Goal: Task Accomplishment & Management: Manage account settings

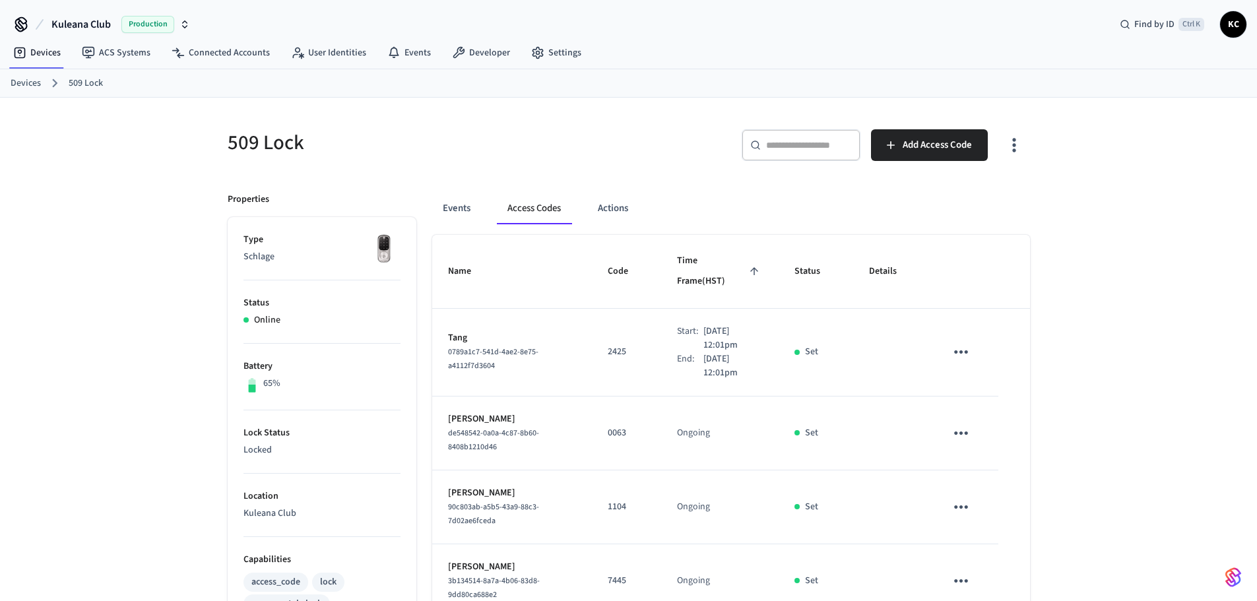
click at [29, 84] on link "Devices" at bounding box center [26, 84] width 30 height 14
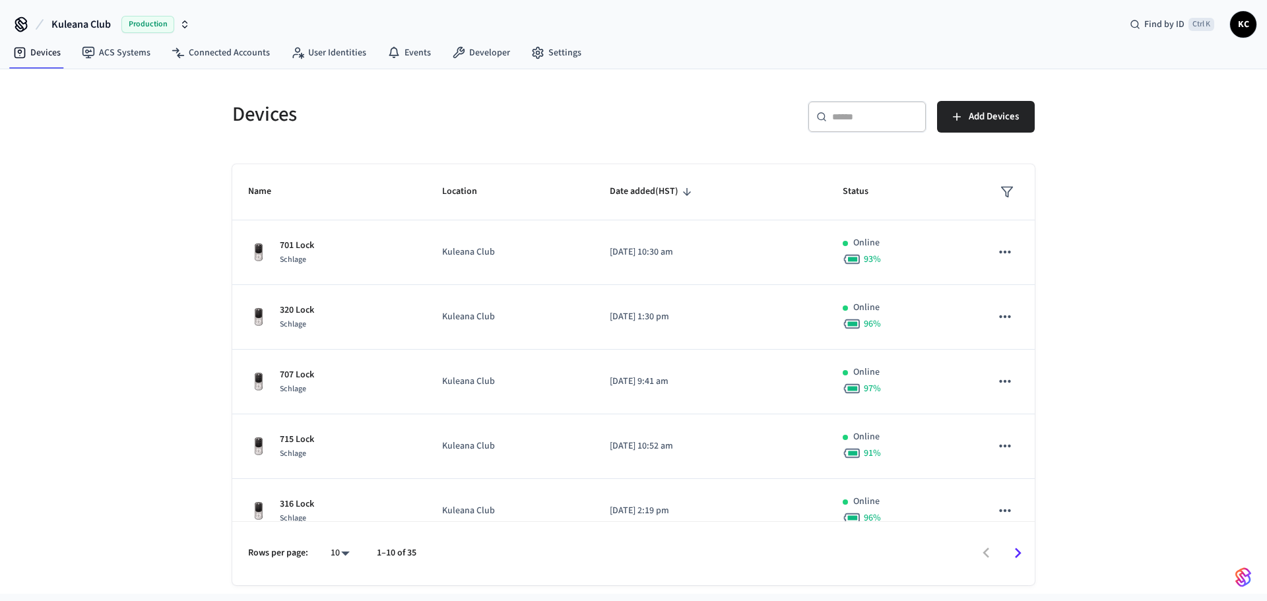
click at [867, 130] on div "​ ​" at bounding box center [866, 117] width 119 height 32
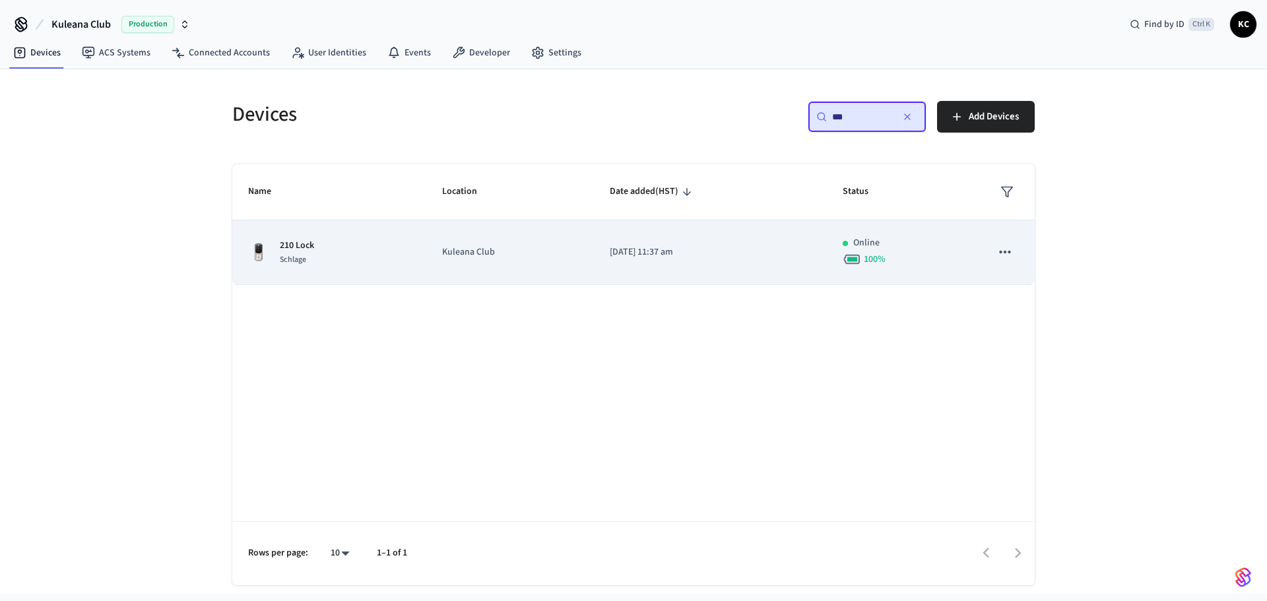
type input "***"
click at [669, 257] on p "[DATE] 11:37 am" at bounding box center [710, 252] width 201 height 14
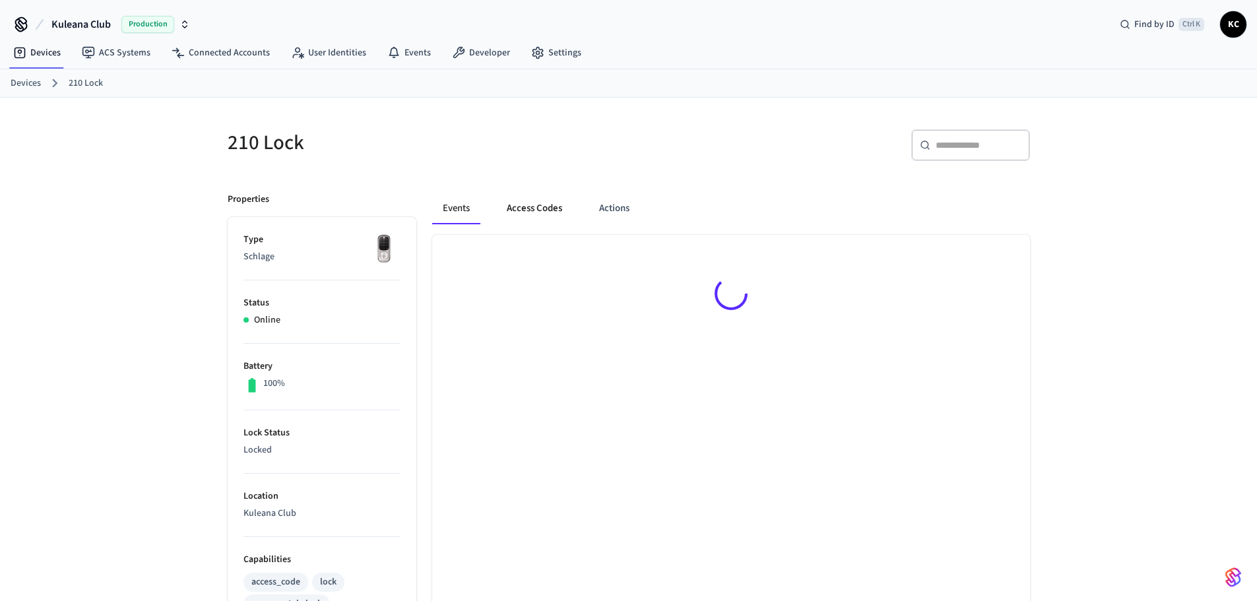
click at [537, 210] on button "Access Codes" at bounding box center [534, 209] width 77 height 32
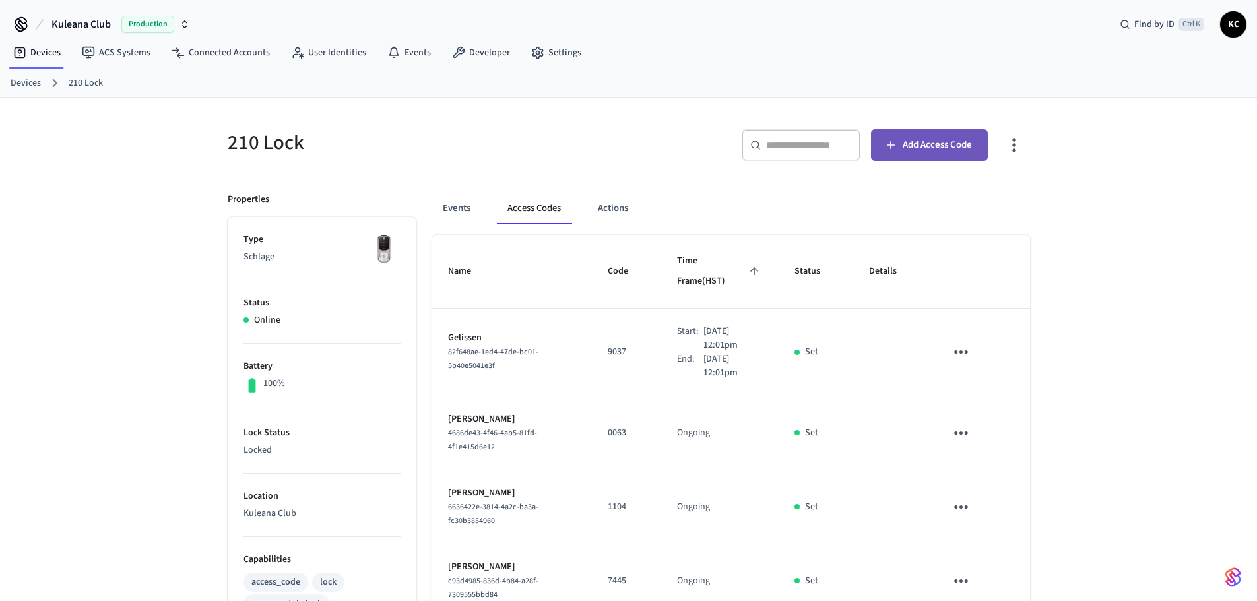
click at [937, 141] on span "Add Access Code" at bounding box center [936, 145] width 69 height 17
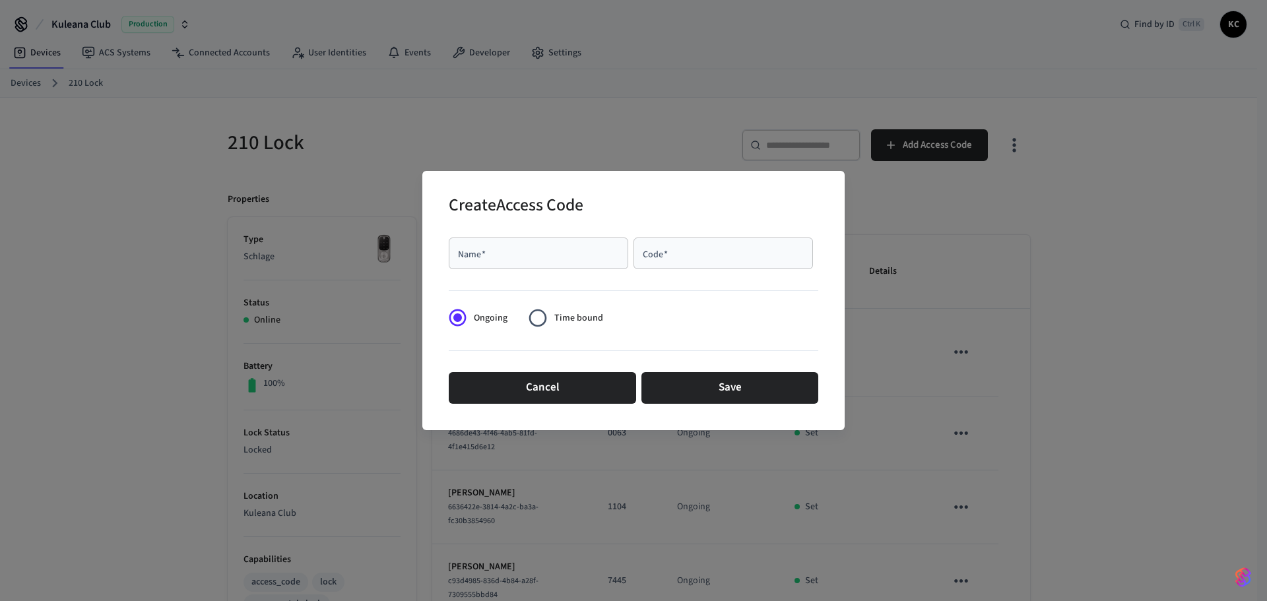
click at [484, 260] on input "Name   *" at bounding box center [538, 253] width 164 height 13
type input "*****"
type input "****"
click at [577, 315] on span "Time bound" at bounding box center [578, 318] width 49 height 14
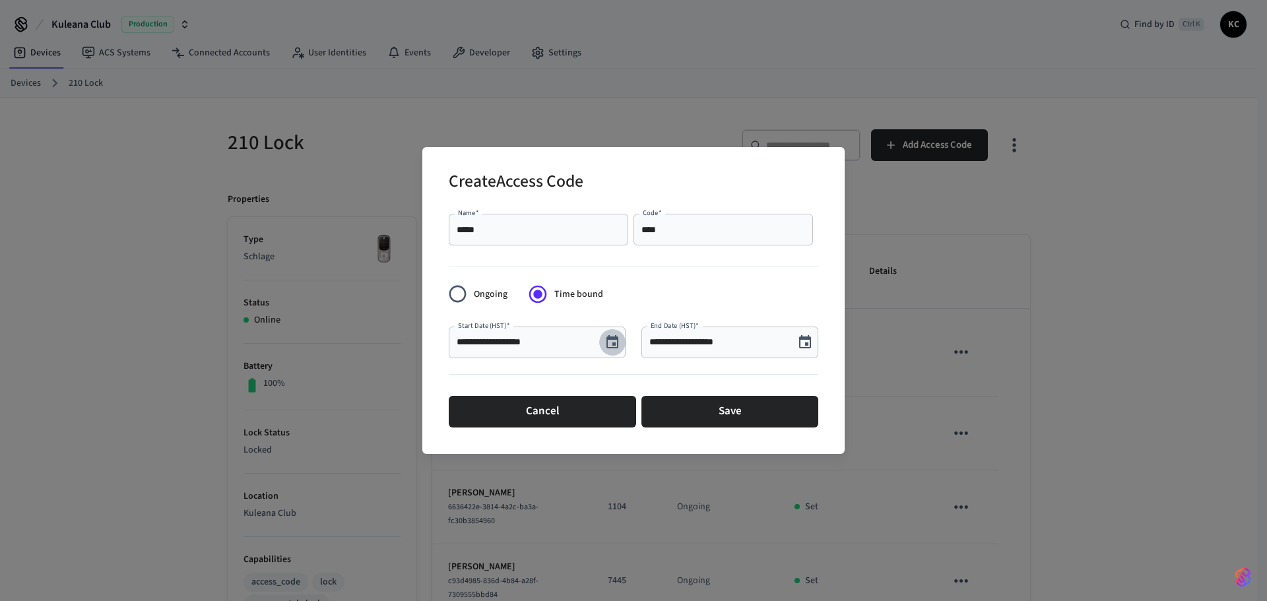
click at [608, 344] on icon "Choose date, selected date is Aug 19, 2025" at bounding box center [612, 341] width 12 height 13
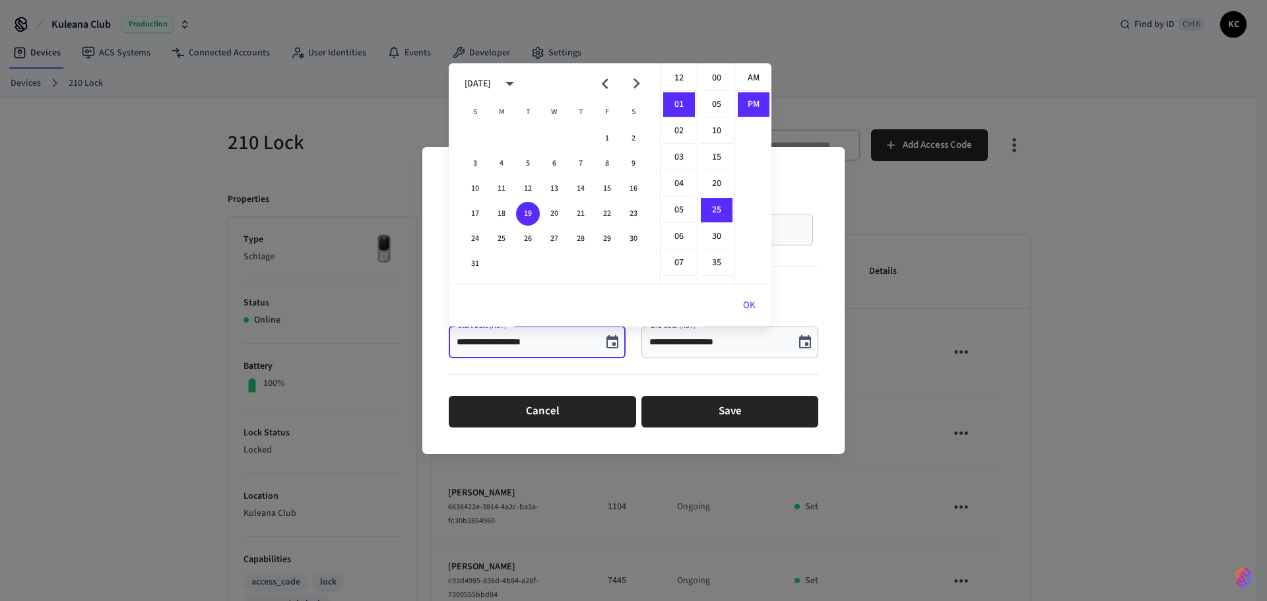
scroll to position [24, 0]
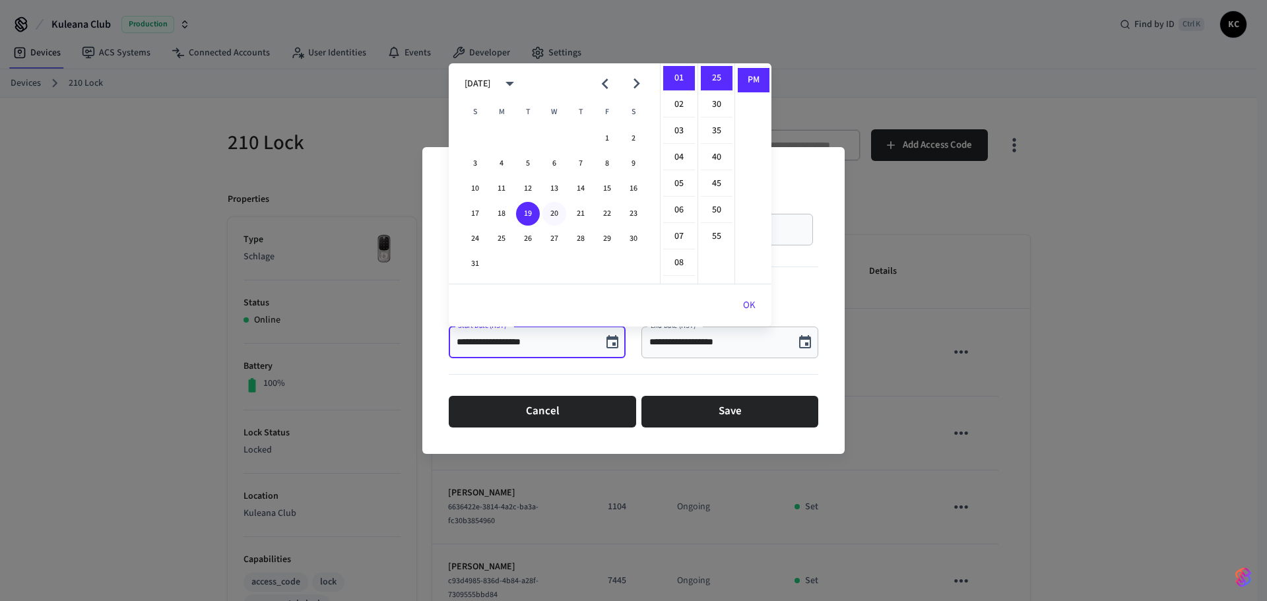
click at [553, 215] on button "20" at bounding box center [554, 214] width 24 height 24
click at [673, 77] on li "12" at bounding box center [679, 78] width 32 height 25
click at [710, 78] on li "00" at bounding box center [717, 78] width 32 height 25
type input "**********"
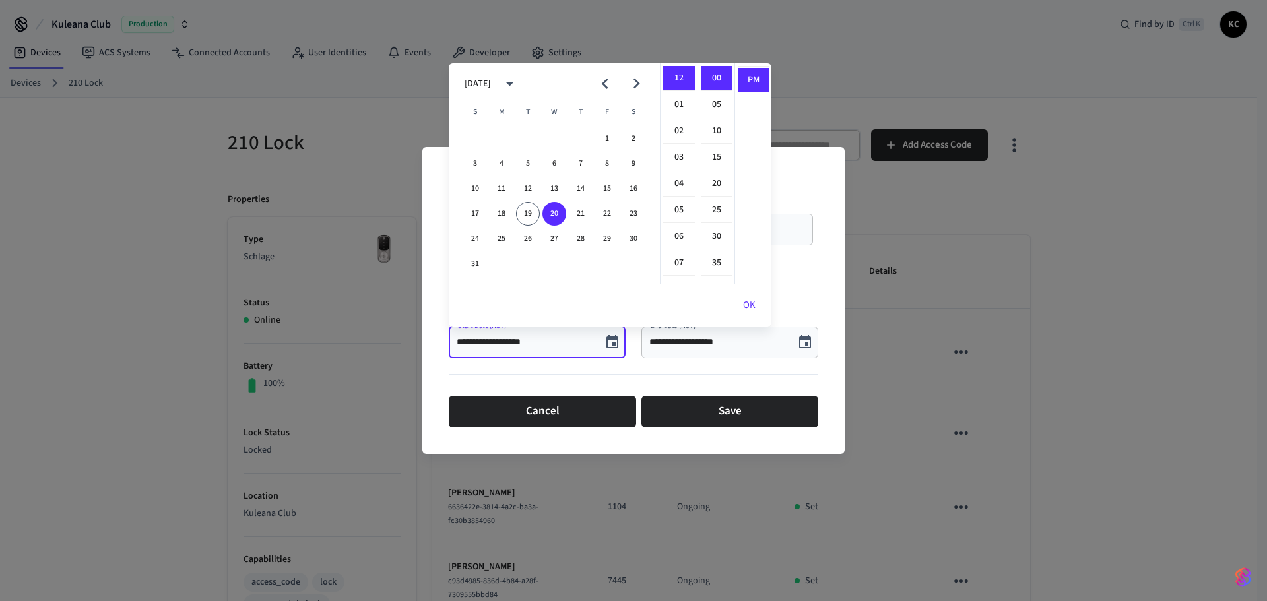
click at [741, 307] on button "OK" at bounding box center [749, 306] width 44 height 32
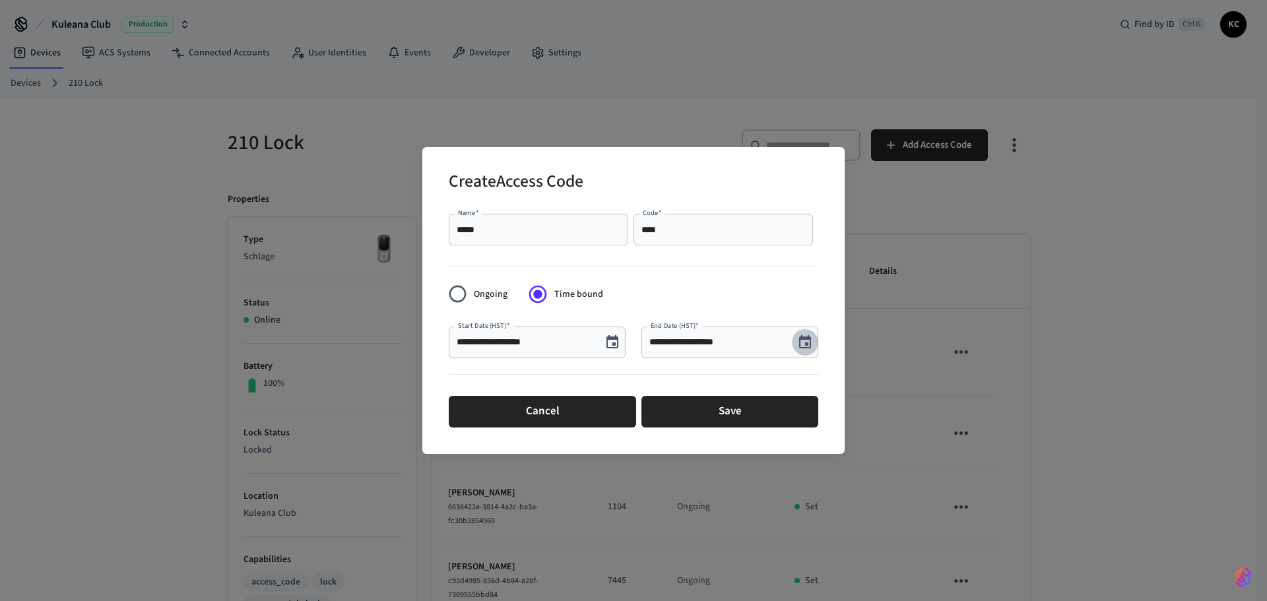
click at [801, 343] on icon "Choose date, selected date is Aug 19, 2025" at bounding box center [805, 342] width 16 height 16
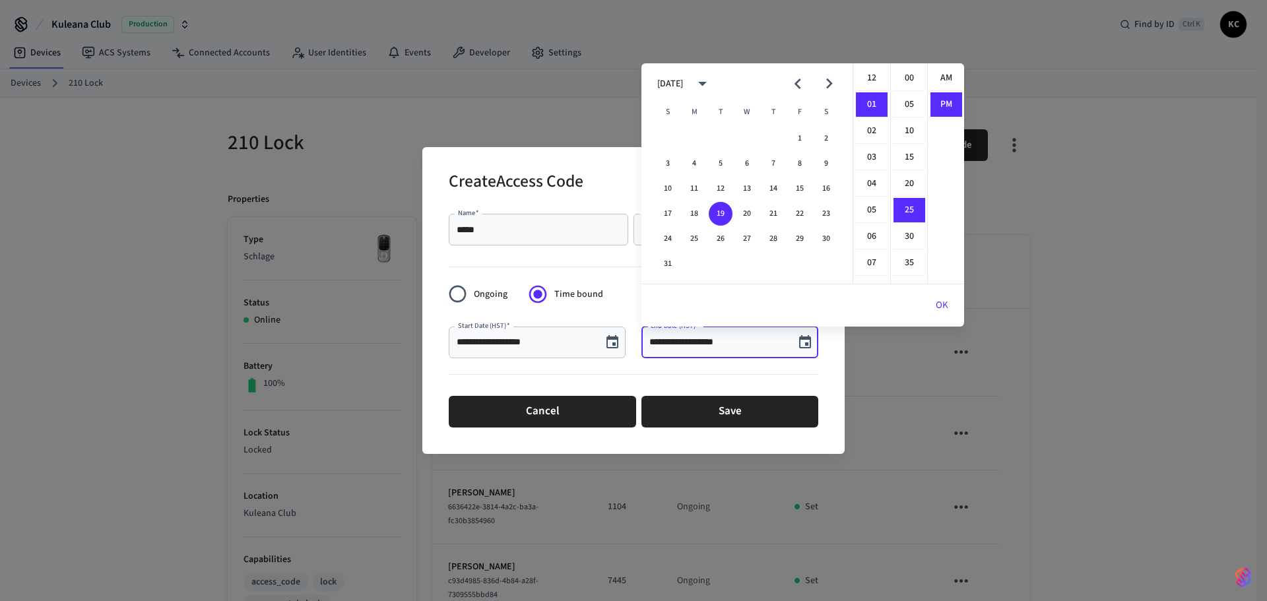
scroll to position [24, 0]
click at [827, 214] on button "23" at bounding box center [826, 214] width 24 height 24
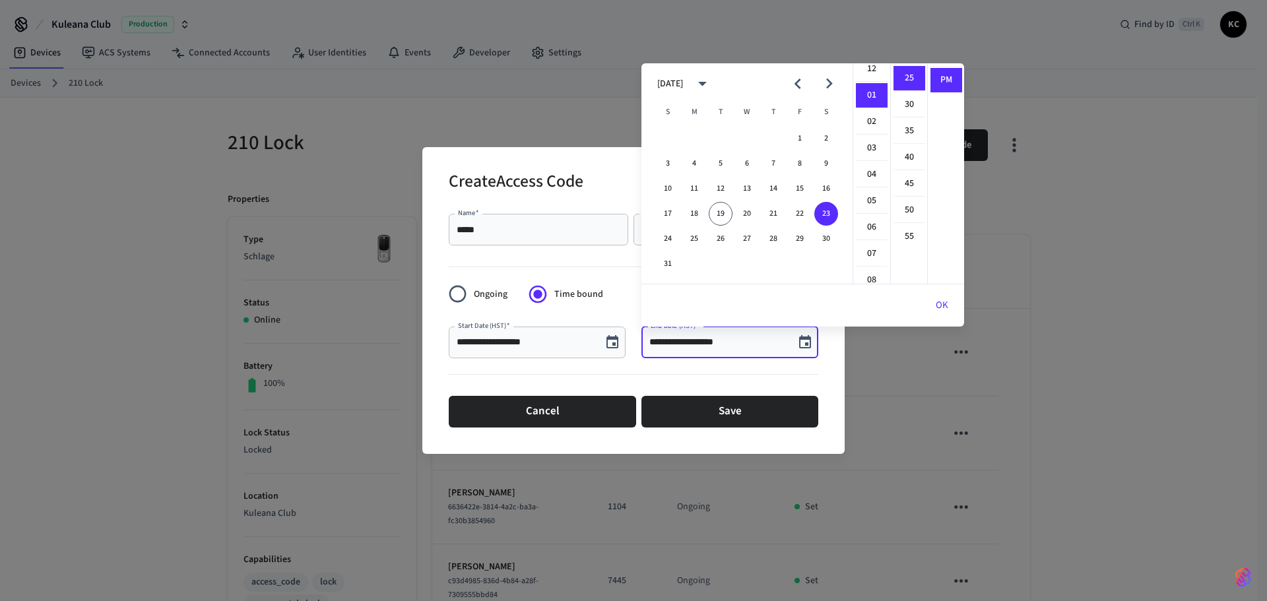
scroll to position [0, 0]
click at [875, 78] on li "12" at bounding box center [872, 78] width 32 height 25
click at [905, 77] on li "00" at bounding box center [909, 78] width 32 height 25
type input "**********"
click at [944, 293] on button "OK" at bounding box center [942, 306] width 44 height 32
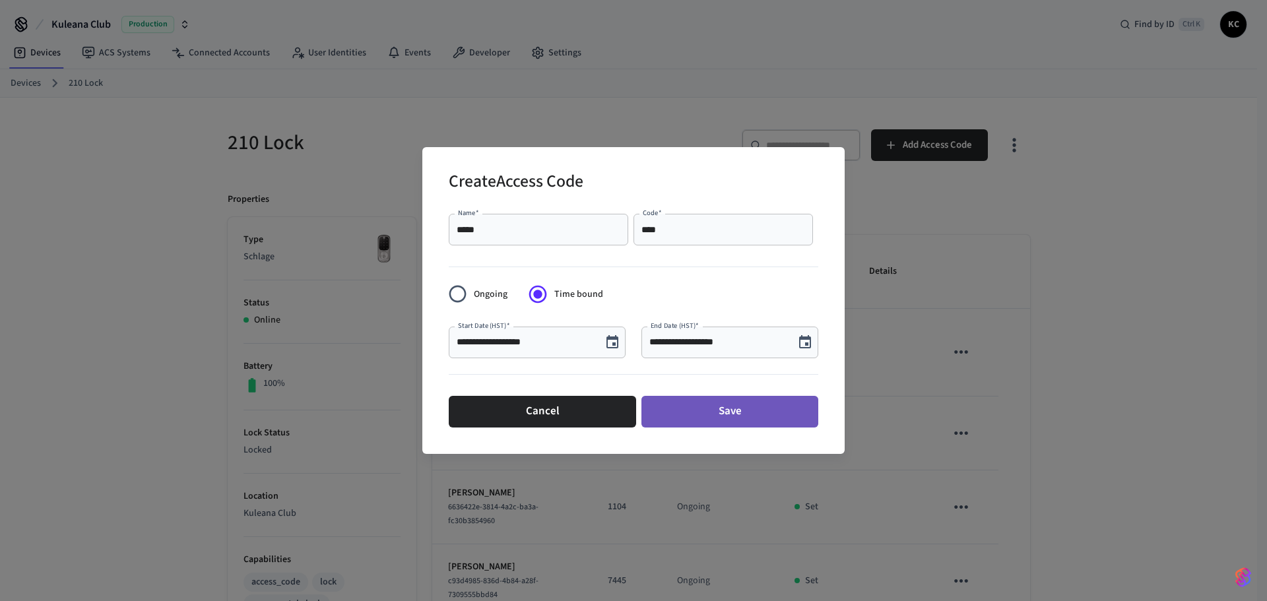
click at [726, 413] on button "Save" at bounding box center [729, 412] width 177 height 32
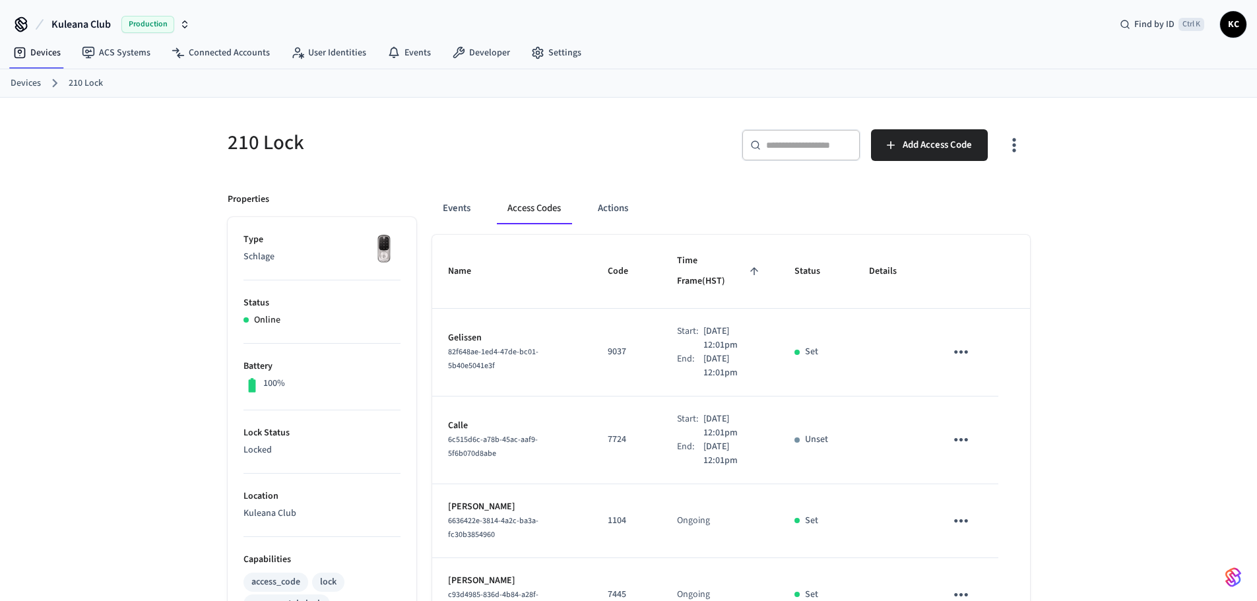
click at [28, 80] on link "Devices" at bounding box center [26, 84] width 30 height 14
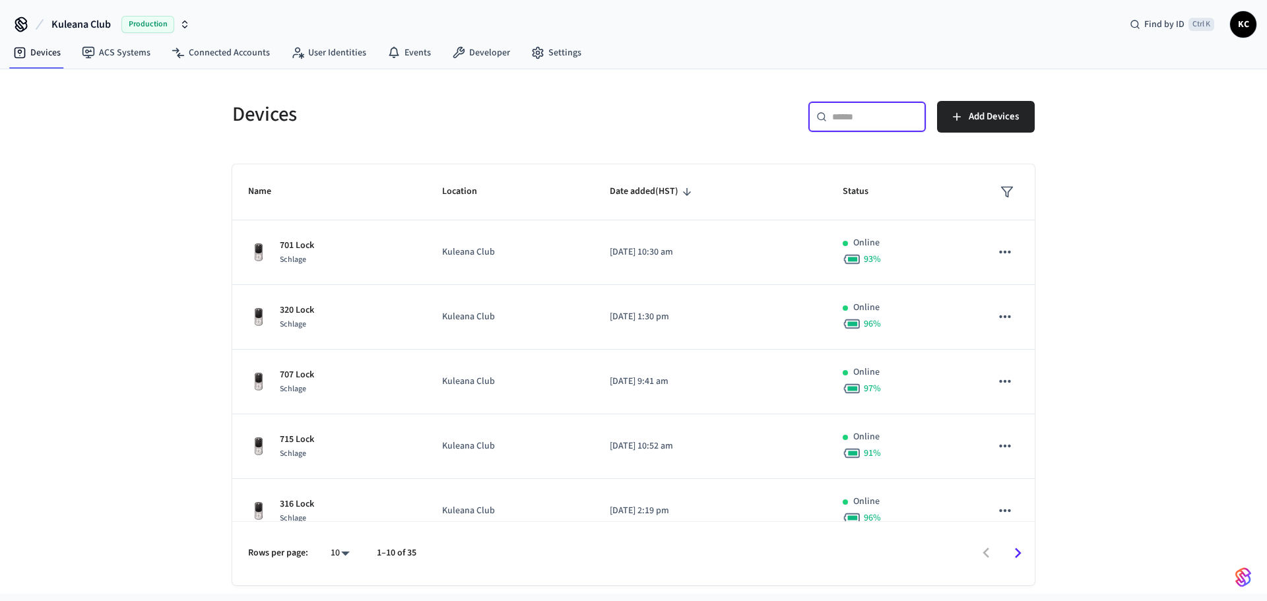
click at [846, 117] on input "text" at bounding box center [875, 116] width 86 height 13
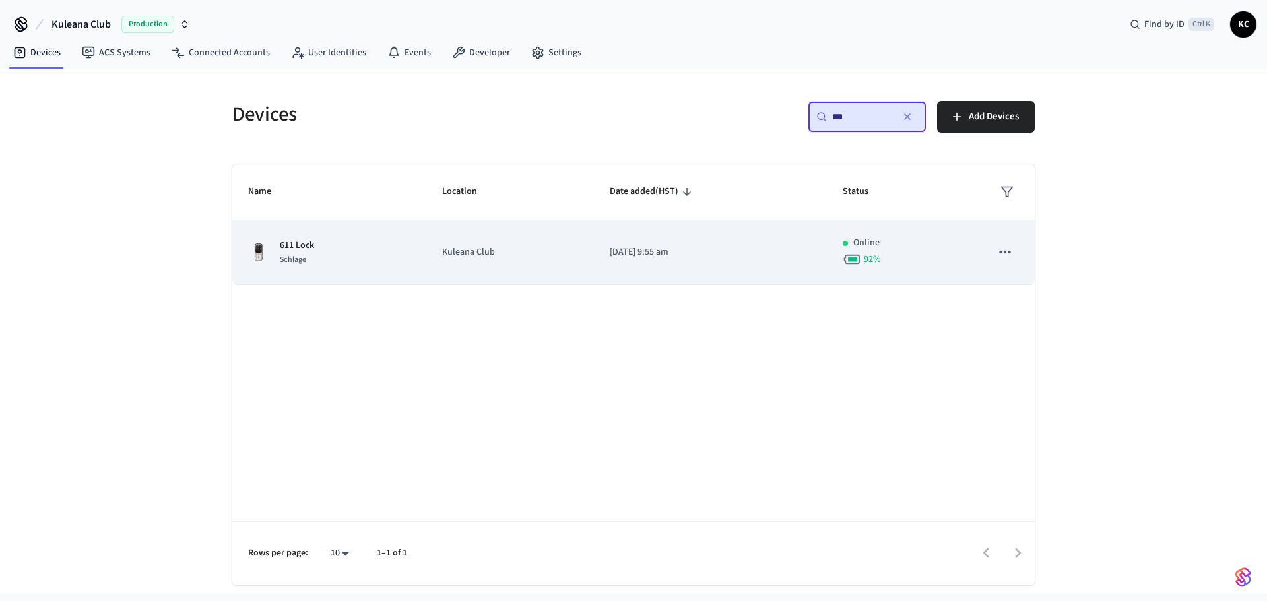
type input "***"
click at [600, 249] on td "[DATE] 9:55 am" at bounding box center [710, 252] width 233 height 65
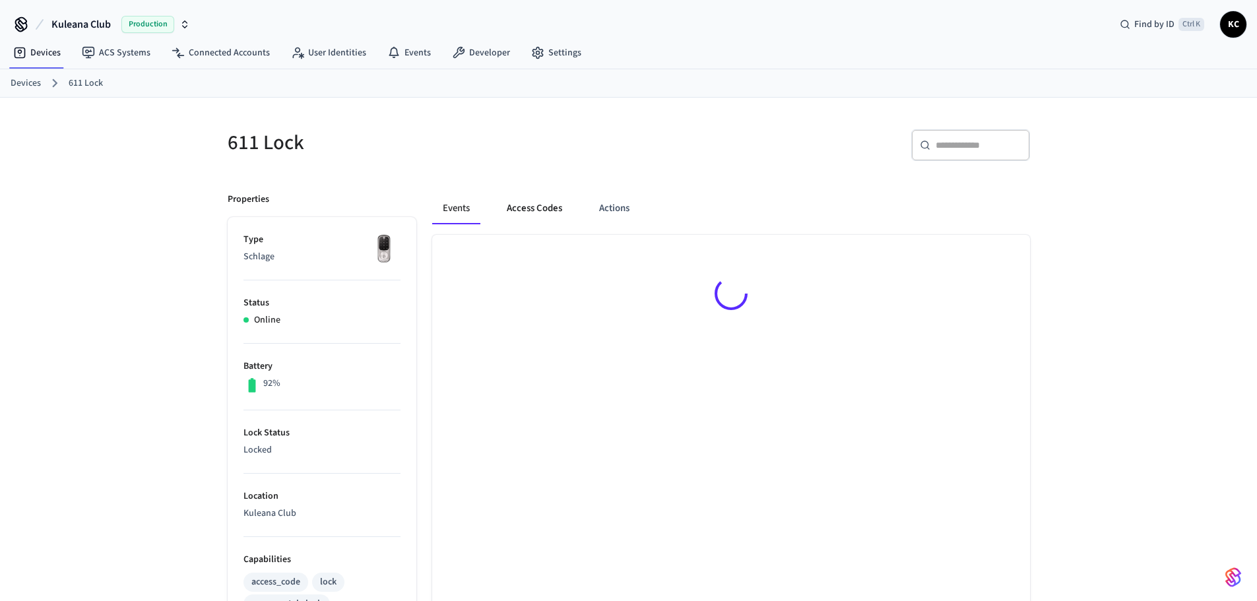
click at [552, 202] on button "Access Codes" at bounding box center [534, 209] width 77 height 32
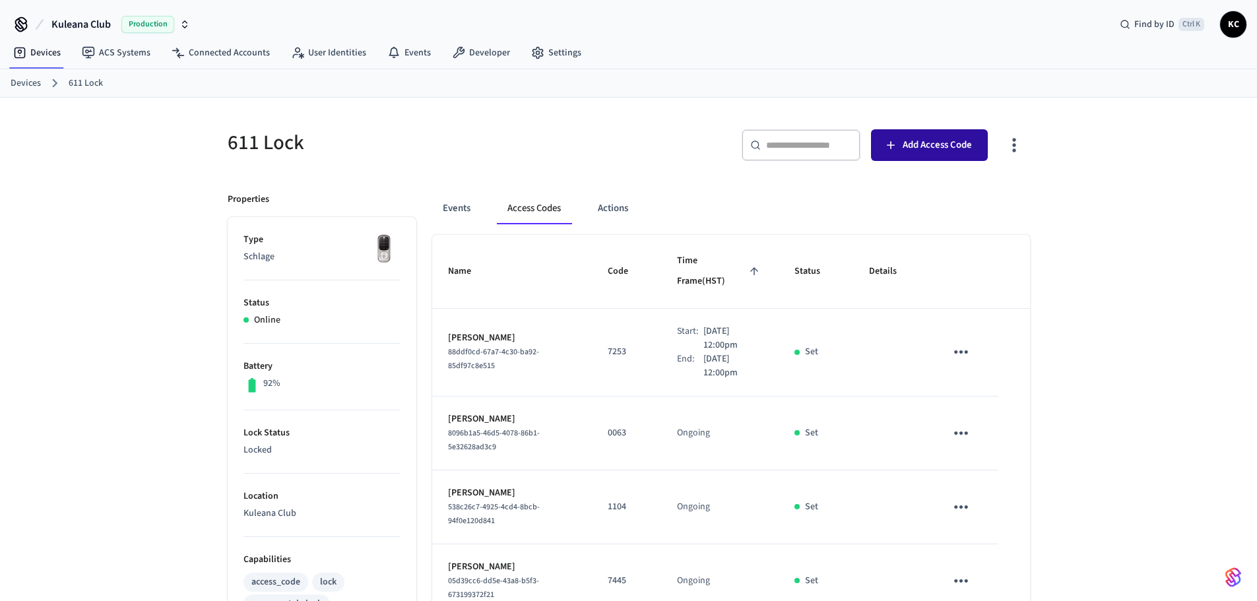
click at [884, 155] on button "Add Access Code" at bounding box center [929, 145] width 117 height 32
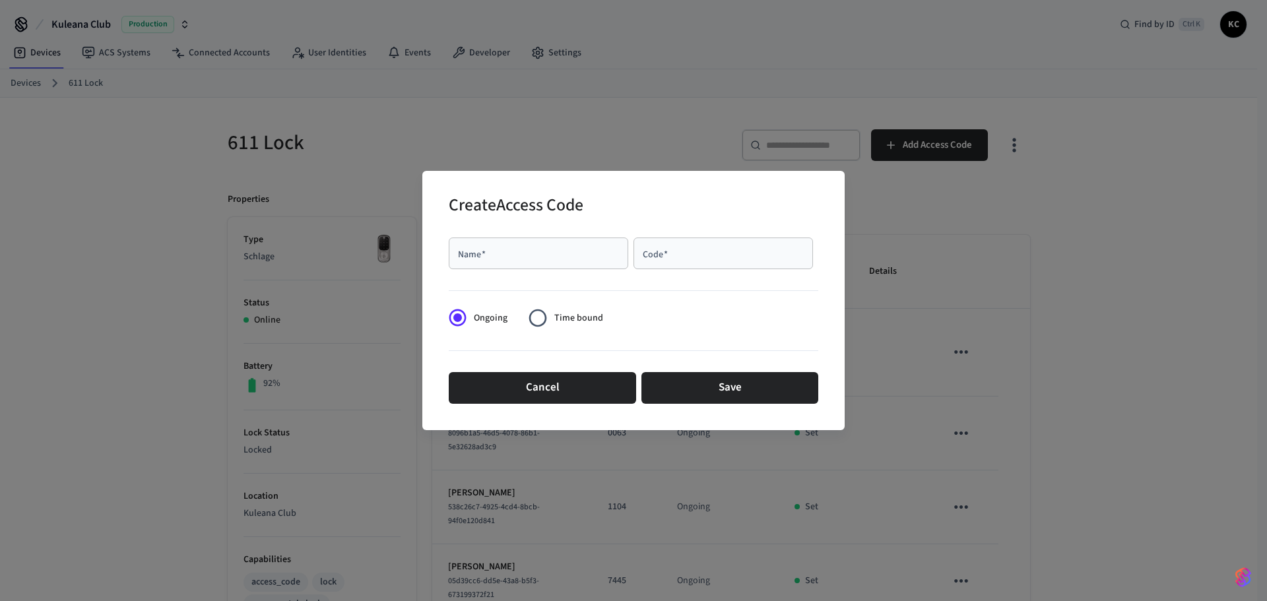
click at [579, 255] on input "Name   *" at bounding box center [538, 253] width 164 height 13
type input "********"
type input "****"
click at [574, 324] on span "Time bound" at bounding box center [578, 318] width 49 height 14
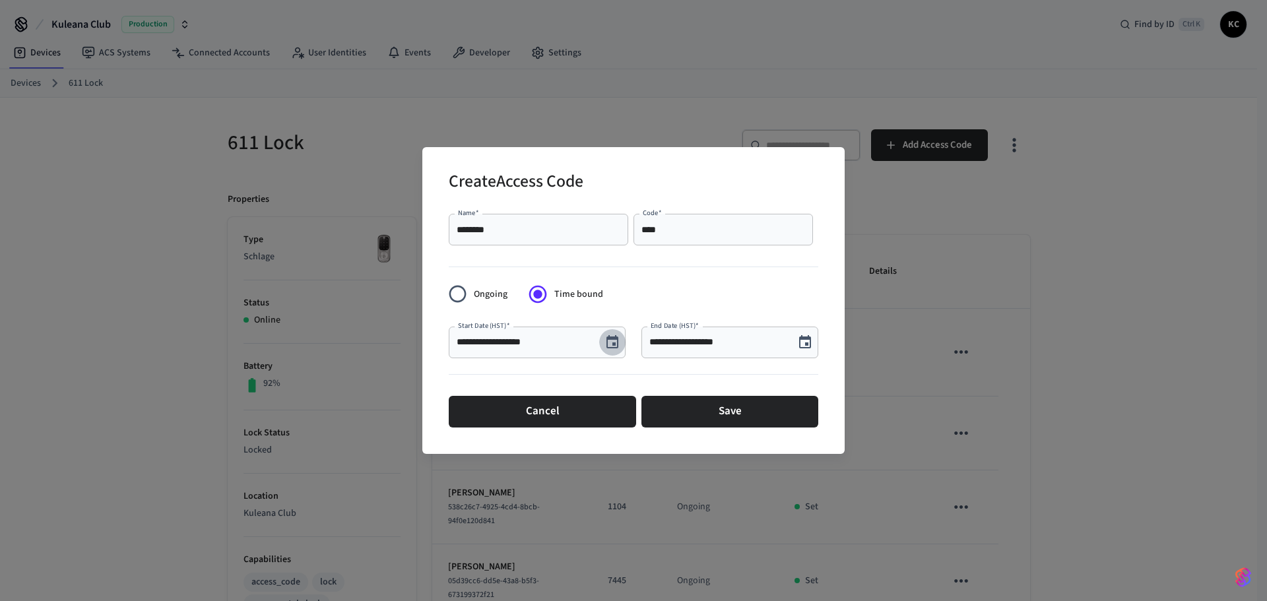
click at [613, 350] on button "Choose date, selected date is Aug 19, 2025" at bounding box center [612, 342] width 26 height 26
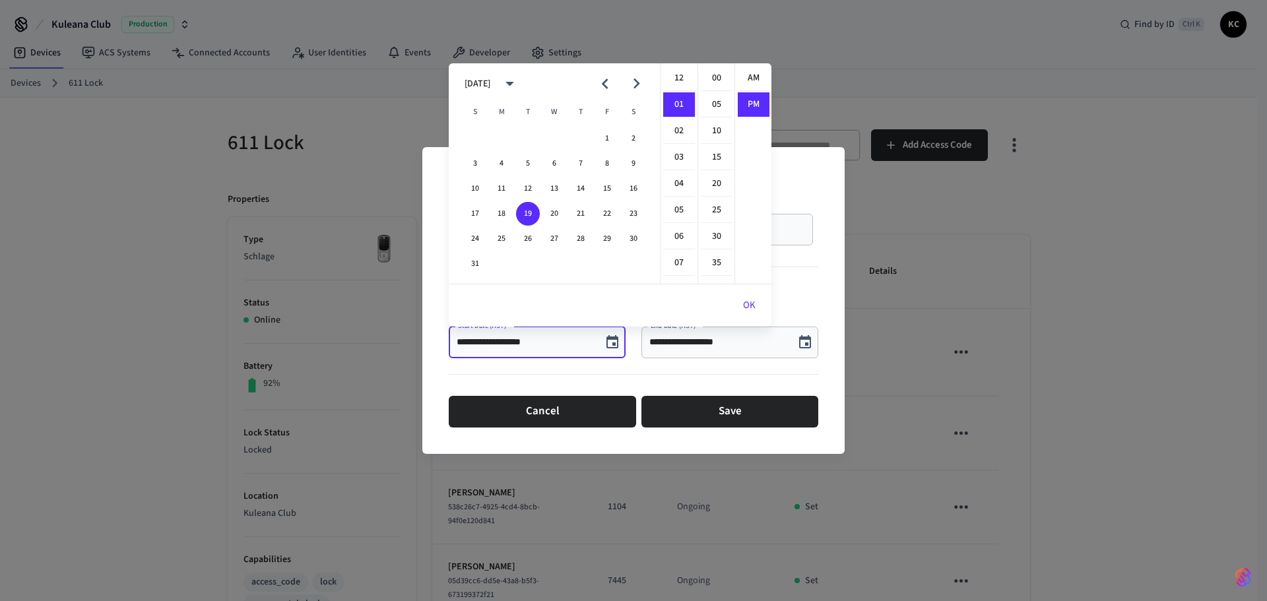
scroll to position [24, 0]
click at [553, 214] on button "20" at bounding box center [554, 214] width 24 height 24
click at [677, 78] on li "12" at bounding box center [679, 78] width 32 height 25
click at [705, 77] on li "00" at bounding box center [717, 78] width 32 height 25
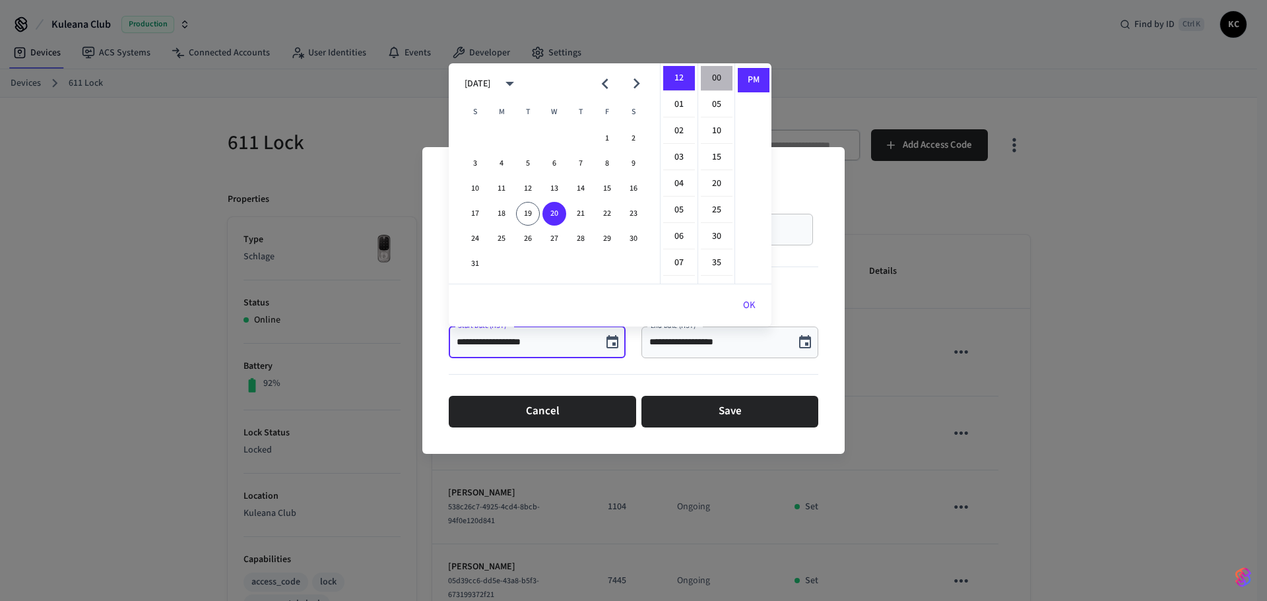
type input "**********"
click at [755, 292] on button "OK" at bounding box center [749, 306] width 44 height 32
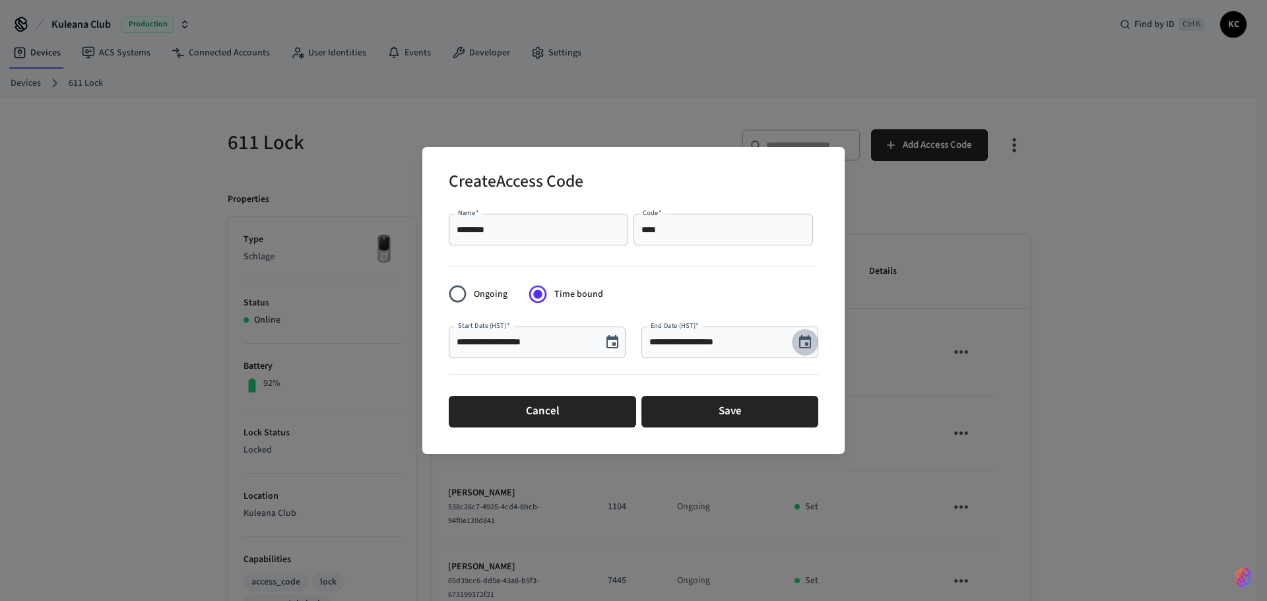
click at [805, 342] on icon "Choose date, selected date is Aug 19, 2025" at bounding box center [805, 341] width 12 height 13
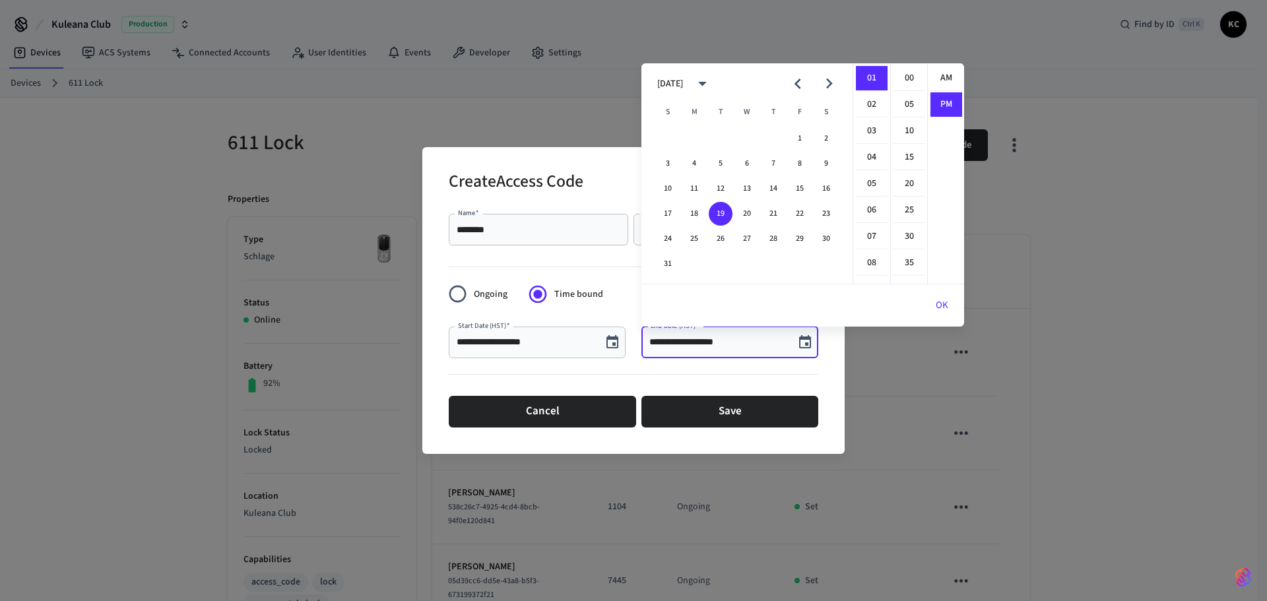
scroll to position [24, 0]
click at [796, 216] on button "22" at bounding box center [800, 214] width 24 height 24
click at [871, 78] on li "12" at bounding box center [872, 78] width 32 height 25
click at [904, 73] on li "00" at bounding box center [909, 78] width 32 height 25
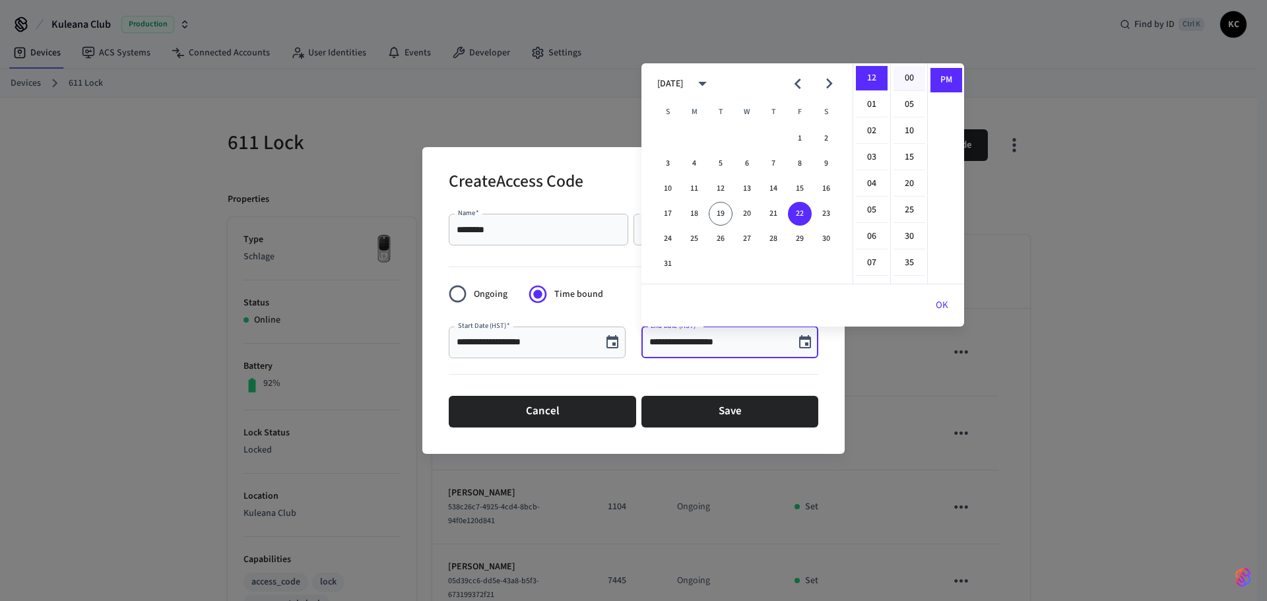
type input "**********"
click at [937, 299] on button "OK" at bounding box center [942, 306] width 44 height 32
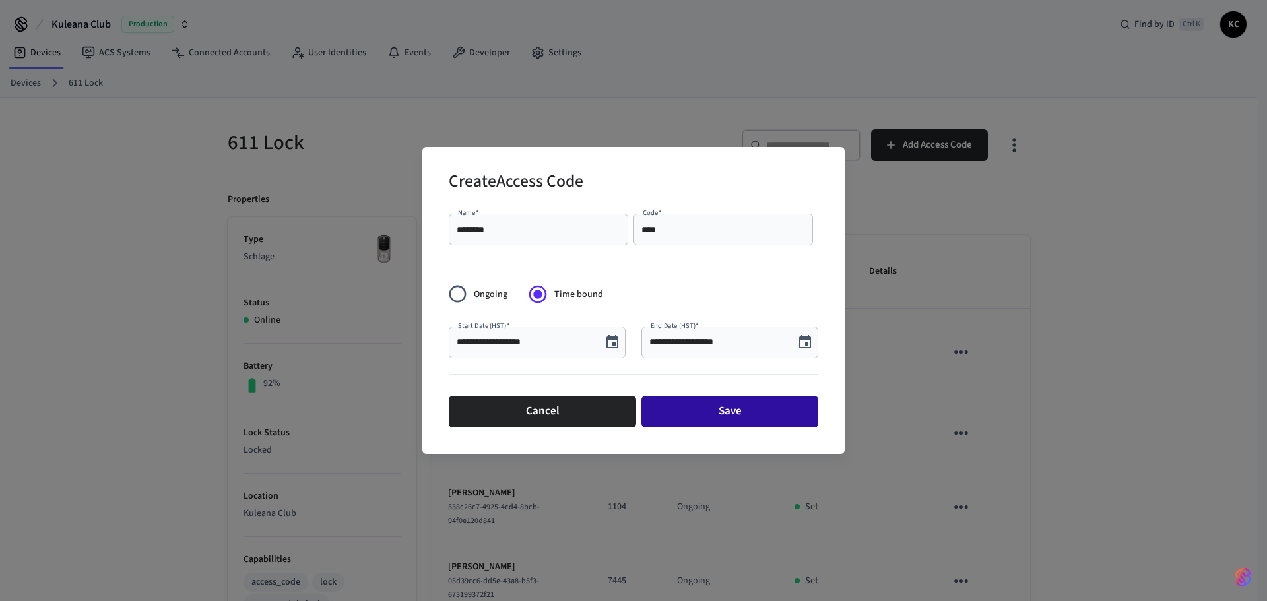
click at [744, 418] on button "Save" at bounding box center [729, 412] width 177 height 32
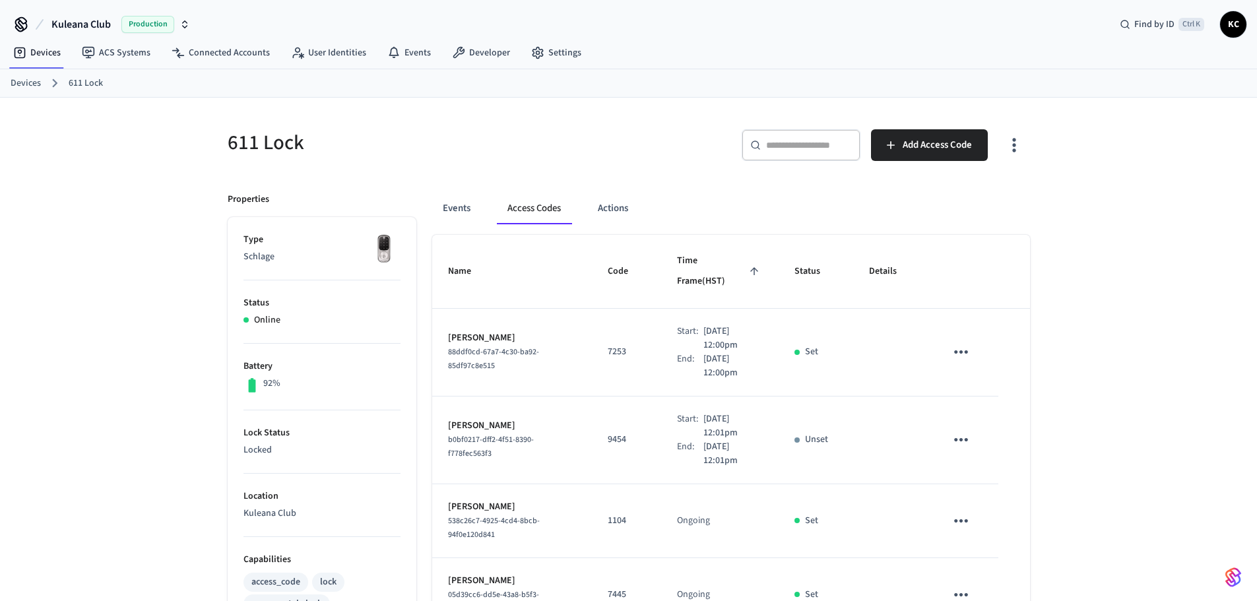
click at [23, 78] on link "Devices" at bounding box center [26, 84] width 30 height 14
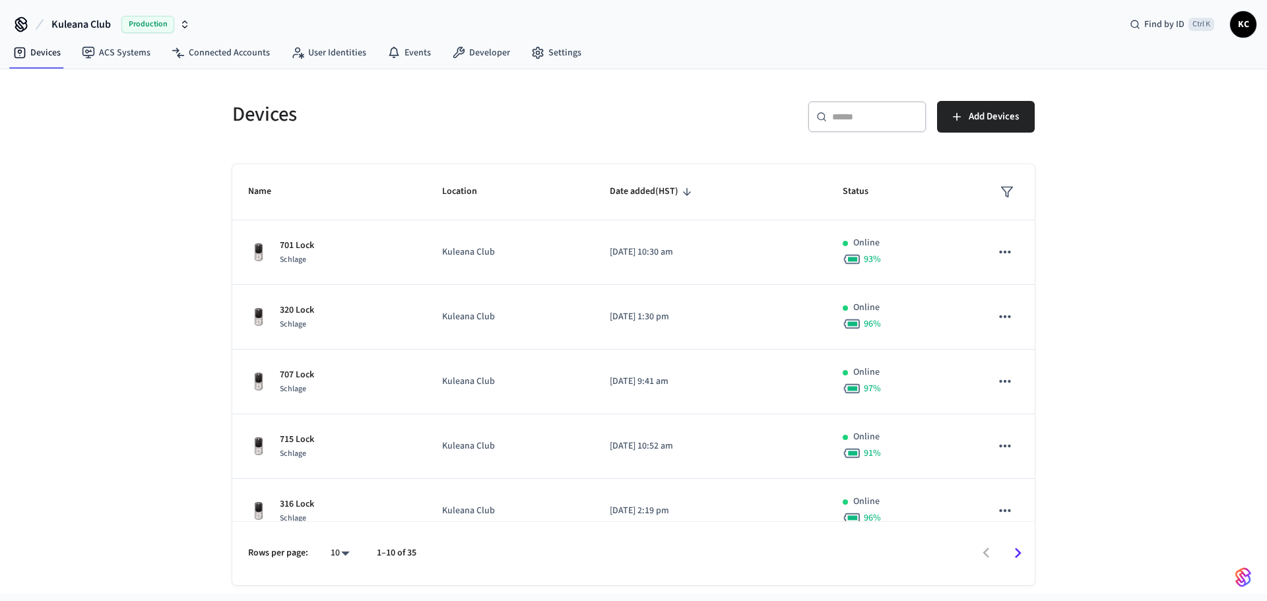
click at [838, 122] on input "text" at bounding box center [875, 116] width 86 height 13
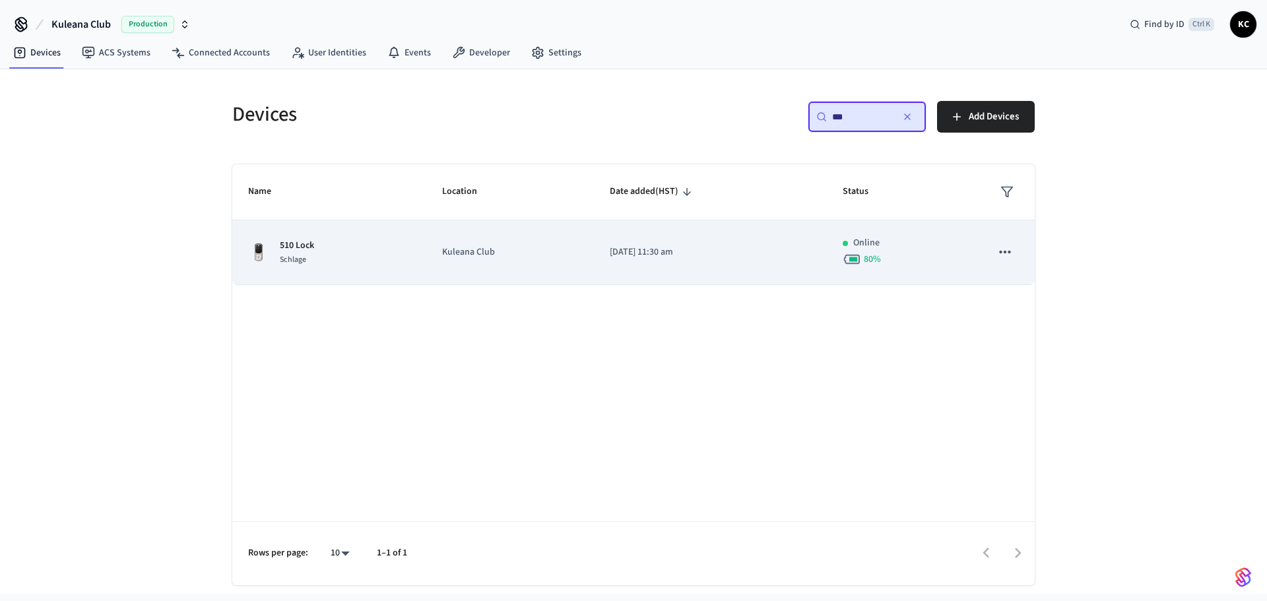
type input "***"
click at [638, 263] on td "[DATE] 11:30 am" at bounding box center [710, 252] width 233 height 65
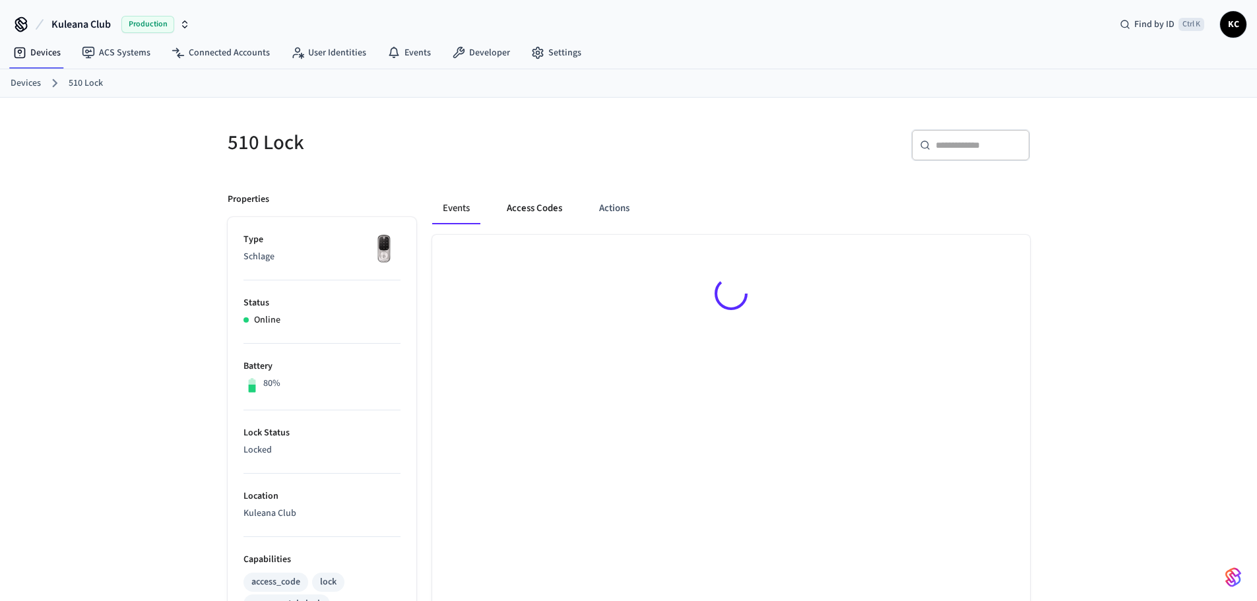
click at [538, 206] on button "Access Codes" at bounding box center [534, 209] width 77 height 32
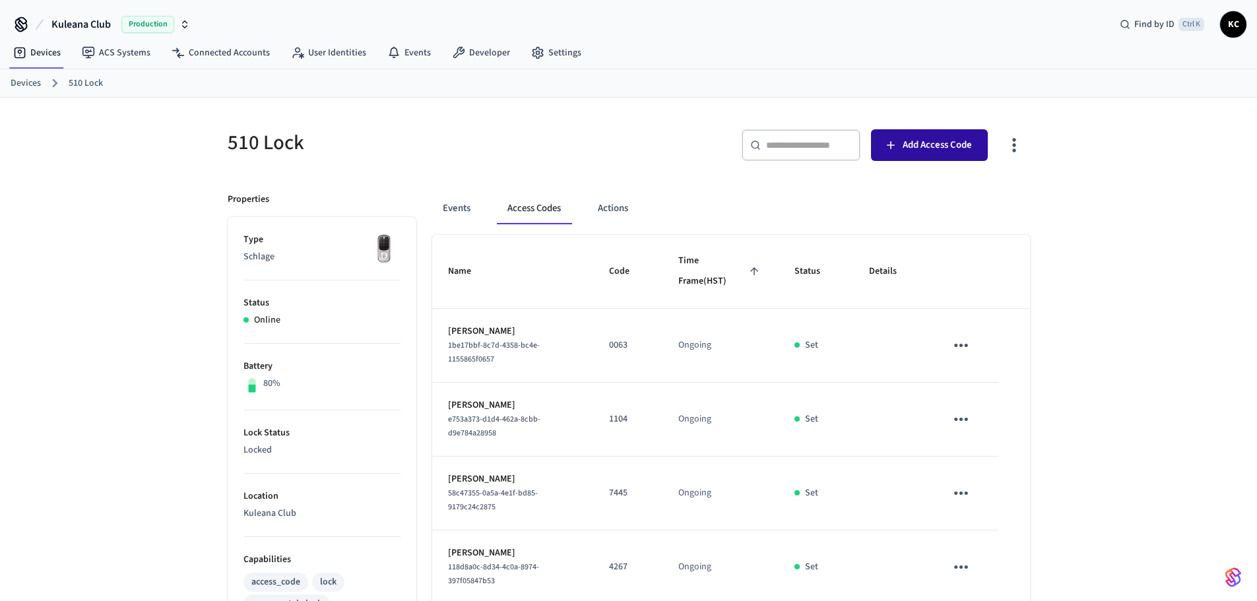
click at [891, 147] on icon "button" at bounding box center [891, 145] width 8 height 8
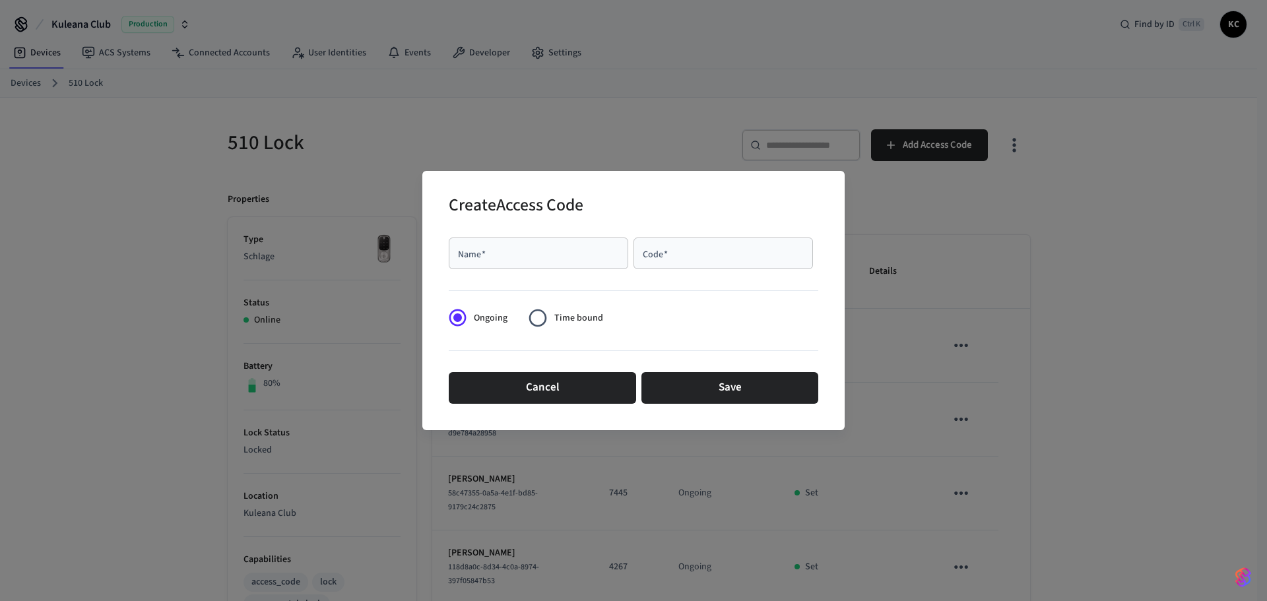
click at [582, 257] on input "Name   *" at bounding box center [538, 253] width 164 height 13
type input "*"
type input "*****"
type input "****"
click at [555, 320] on span "Time bound" at bounding box center [578, 318] width 49 height 14
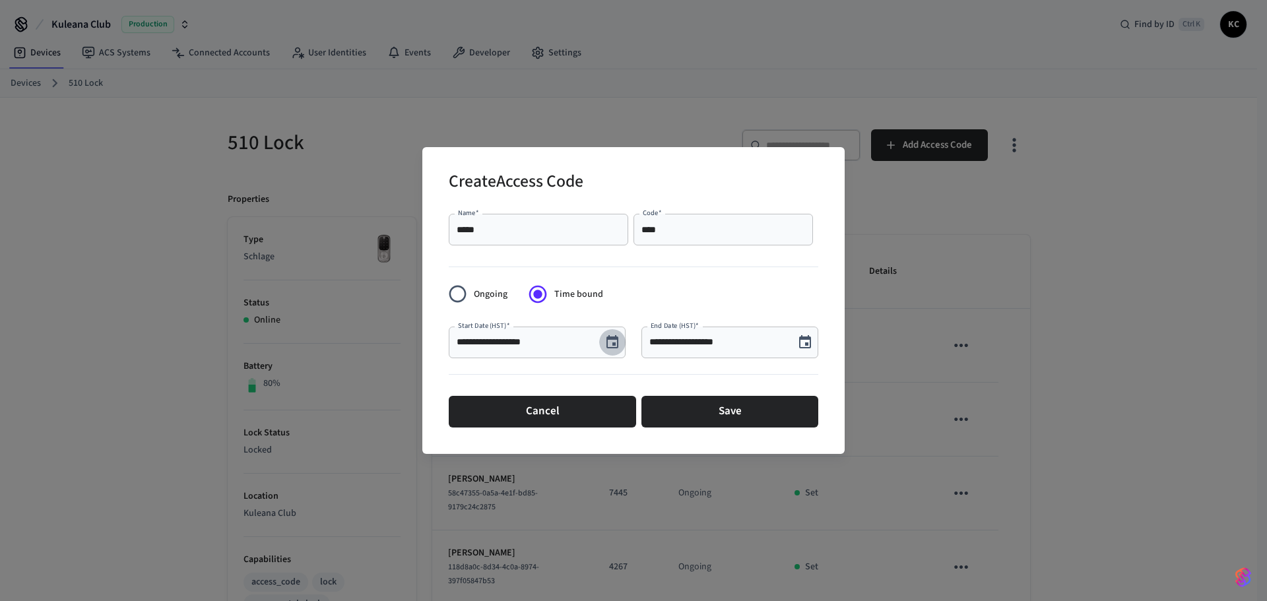
click at [609, 334] on button "Choose date, selected date is Aug 19, 2025" at bounding box center [612, 342] width 26 height 26
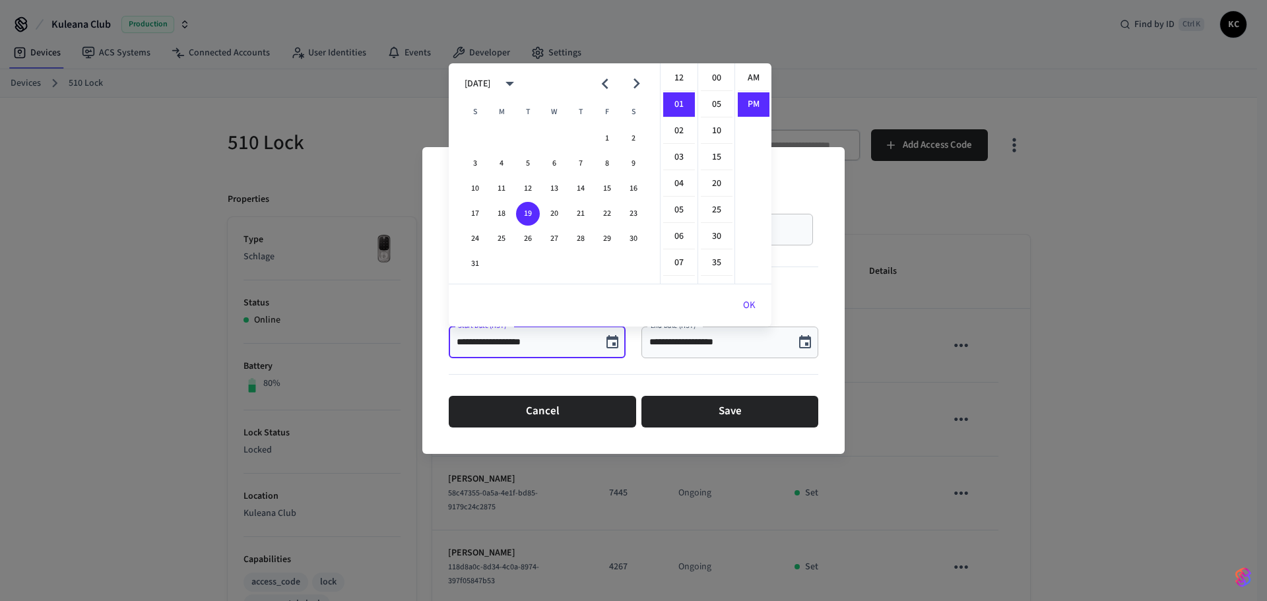
scroll to position [24, 0]
click at [551, 210] on button "20" at bounding box center [554, 214] width 24 height 24
click at [672, 75] on li "12" at bounding box center [679, 78] width 32 height 25
click at [712, 78] on li "00" at bounding box center [717, 78] width 32 height 25
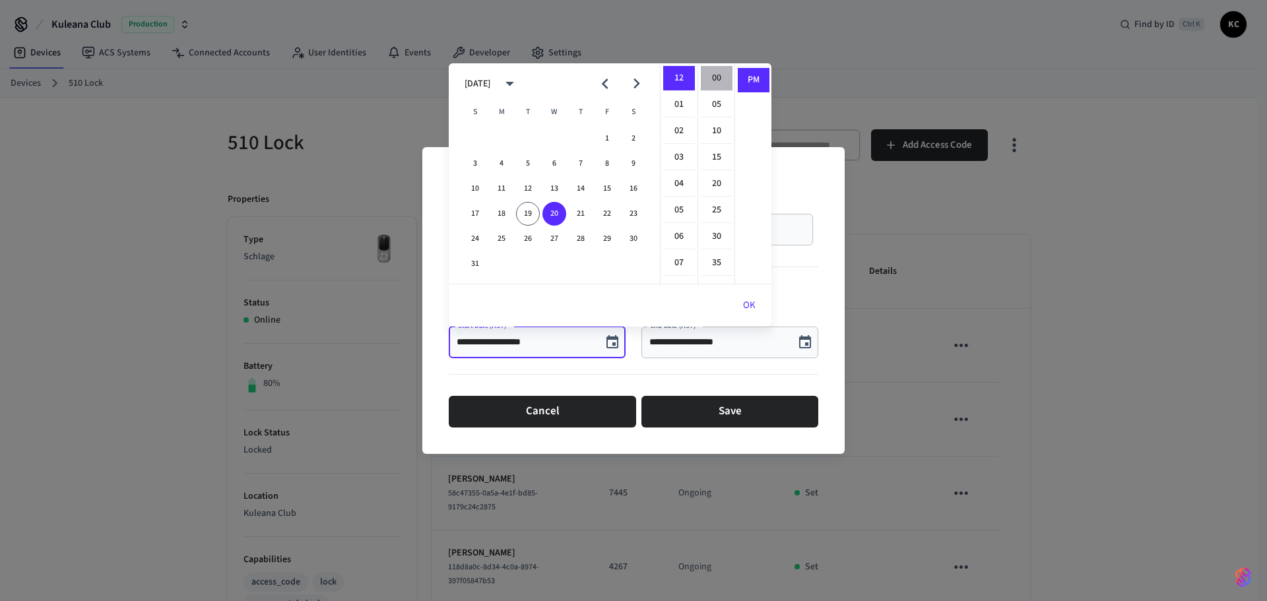
type input "**********"
click at [743, 299] on button "OK" at bounding box center [749, 306] width 44 height 32
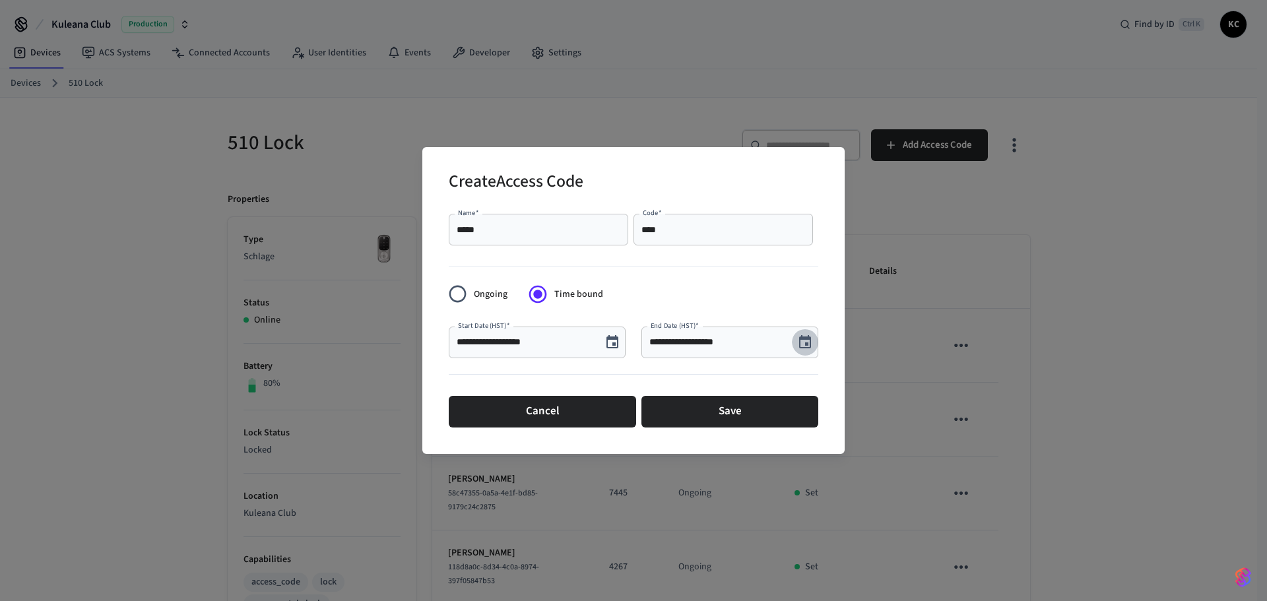
click at [809, 343] on icon "Choose date, selected date is Aug 19, 2025" at bounding box center [805, 342] width 16 height 16
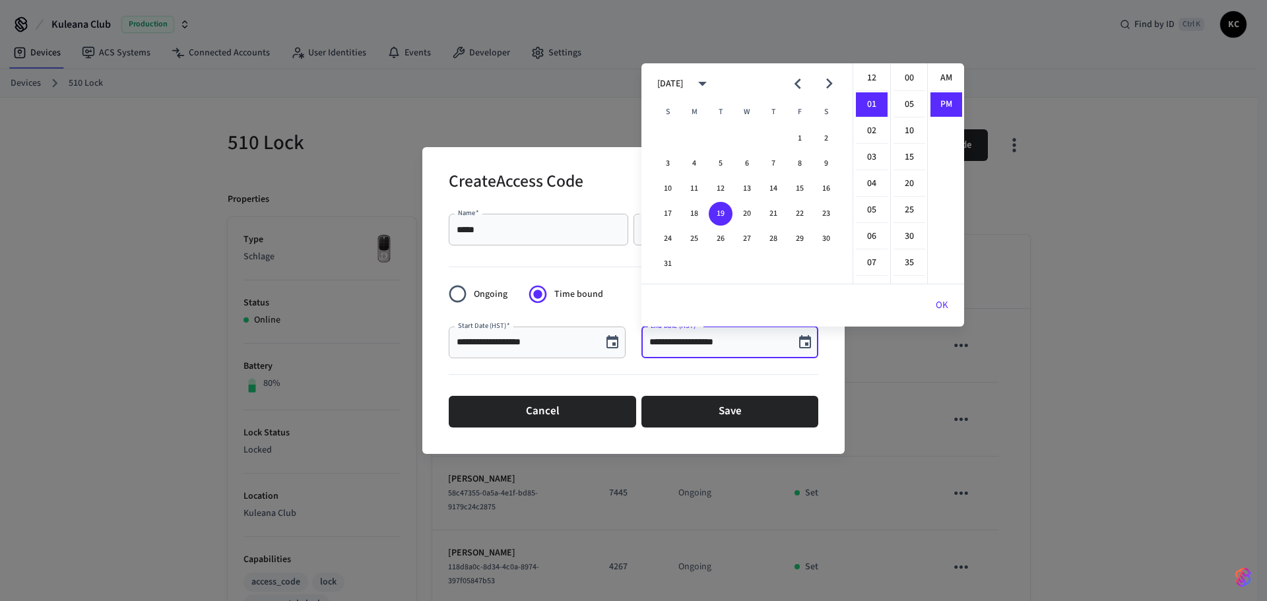
scroll to position [24, 0]
click at [718, 238] on button "26" at bounding box center [720, 239] width 24 height 24
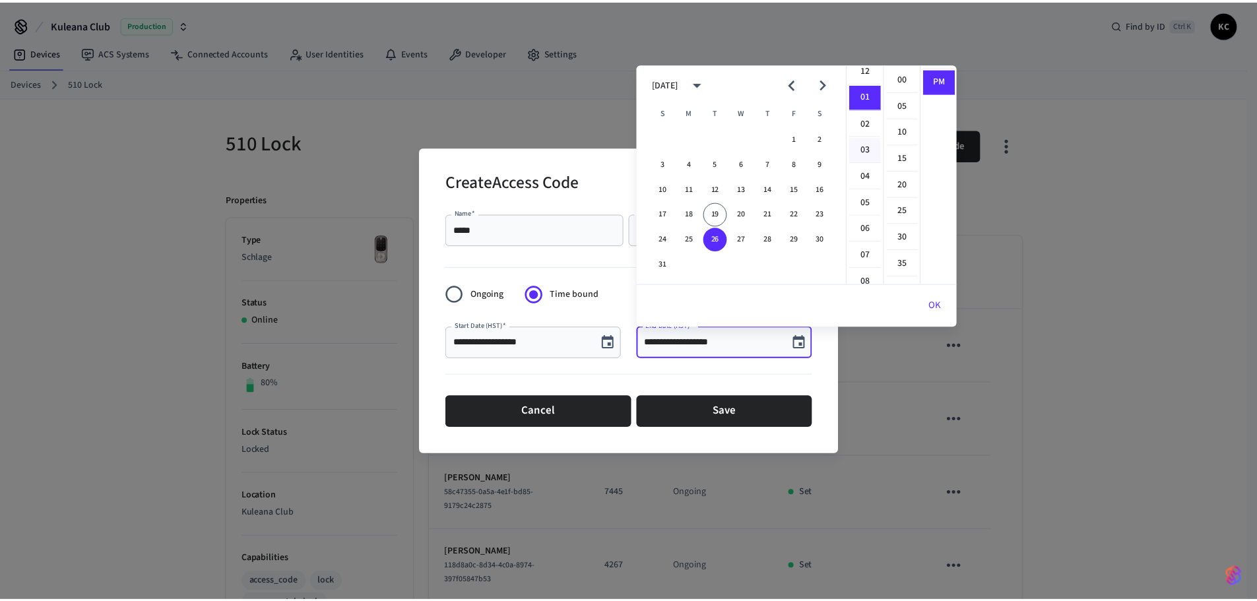
scroll to position [0, 0]
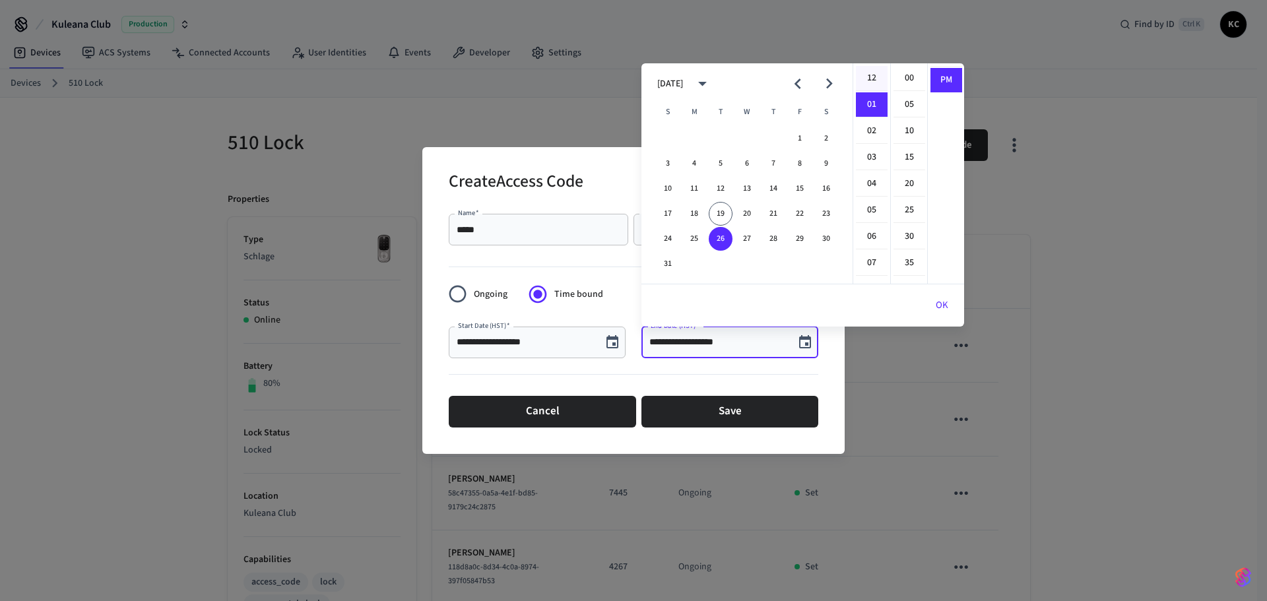
click at [869, 78] on li "12" at bounding box center [872, 78] width 32 height 25
click at [904, 78] on li "00" at bounding box center [909, 78] width 32 height 25
type input "**********"
click at [931, 298] on button "OK" at bounding box center [942, 306] width 44 height 32
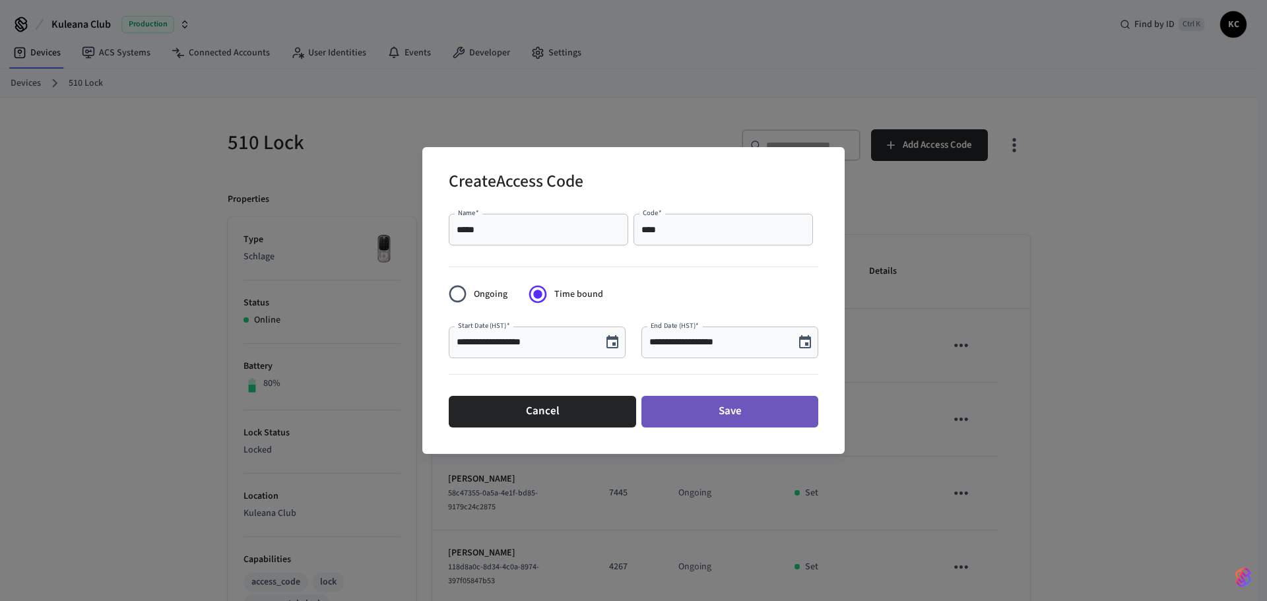
click at [706, 412] on button "Save" at bounding box center [729, 412] width 177 height 32
